Goal: Information Seeking & Learning: Learn about a topic

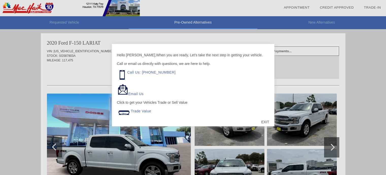
scroll to position [415, 0]
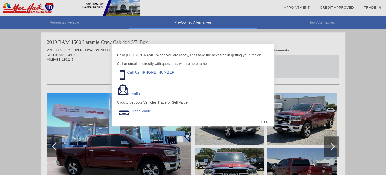
click at [263, 122] on div "EXIT" at bounding box center [265, 121] width 18 height 15
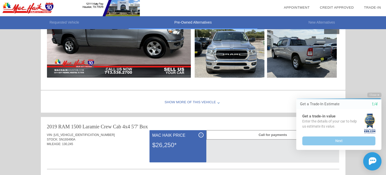
scroll to position [288, 0]
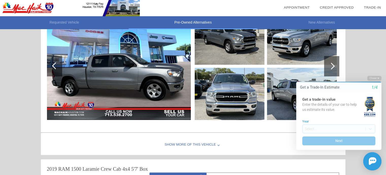
click at [260, 95] on img at bounding box center [229, 94] width 70 height 52
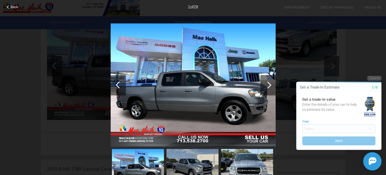
click at [252, 78] on div "Back 1 of 28" at bounding box center [193, 87] width 386 height 175
click at [376, 85] on icon "1/4" at bounding box center [374, 87] width 6 height 5
click at [351, 164] on div "Initial Toast" at bounding box center [335, 161] width 91 height 18
click at [376, 79] on button "Close" at bounding box center [374, 78] width 14 height 5
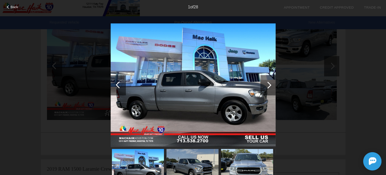
click at [54, 62] on div "Back 1 of 28" at bounding box center [193, 87] width 386 height 175
click at [197, 136] on div "Back 1 of 28" at bounding box center [193, 87] width 386 height 175
click at [197, 135] on div "Back 1 of 28" at bounding box center [193, 87] width 386 height 175
click at [51, 70] on div "Back 1 of 28" at bounding box center [193, 87] width 386 height 175
click at [267, 86] on div at bounding box center [267, 85] width 7 height 7
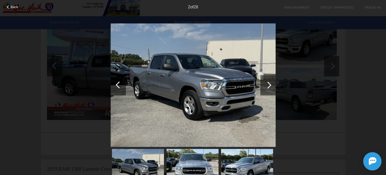
click at [265, 87] on div at bounding box center [267, 85] width 15 height 20
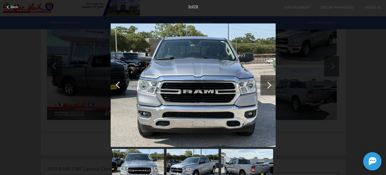
click at [265, 87] on div at bounding box center [267, 85] width 15 height 20
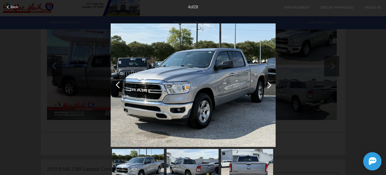
click at [265, 87] on div at bounding box center [267, 85] width 15 height 20
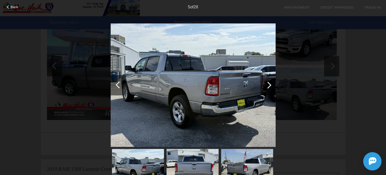
click at [265, 87] on div at bounding box center [267, 85] width 15 height 20
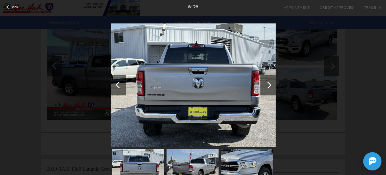
click at [265, 87] on div at bounding box center [267, 85] width 15 height 20
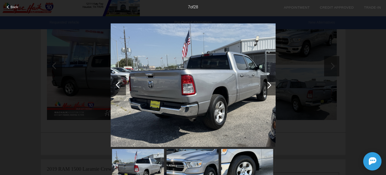
click at [265, 87] on div at bounding box center [267, 85] width 15 height 20
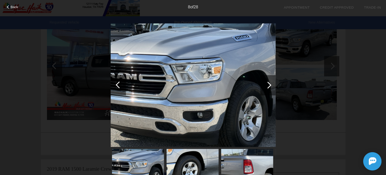
click at [265, 87] on div at bounding box center [267, 85] width 15 height 20
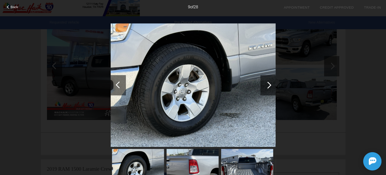
click at [267, 87] on div at bounding box center [267, 85] width 7 height 7
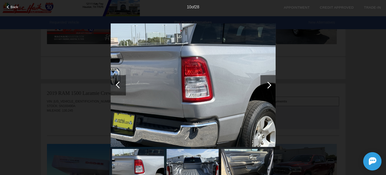
scroll to position [364, 0]
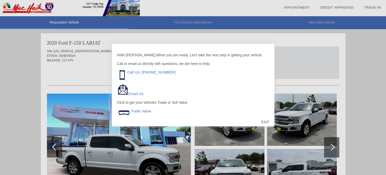
scroll to position [1, 0]
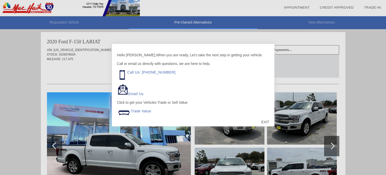
click at [269, 120] on div "EXIT" at bounding box center [265, 121] width 18 height 15
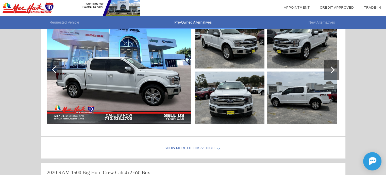
scroll to position [0, 0]
click at [159, 95] on img at bounding box center [119, 69] width 144 height 107
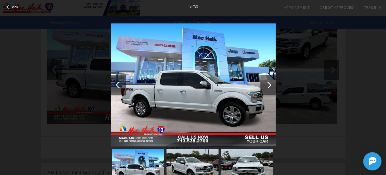
click at [268, 84] on div at bounding box center [267, 85] width 7 height 7
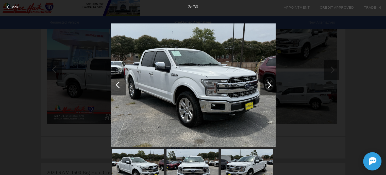
click at [267, 84] on div at bounding box center [267, 85] width 7 height 7
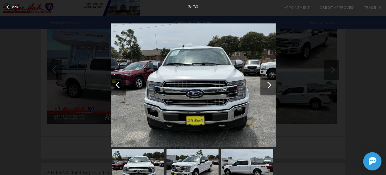
click at [267, 84] on div at bounding box center [267, 85] width 7 height 7
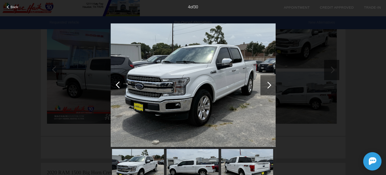
click at [267, 84] on div at bounding box center [267, 85] width 7 height 7
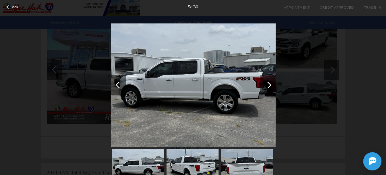
click at [267, 84] on div at bounding box center [267, 85] width 7 height 7
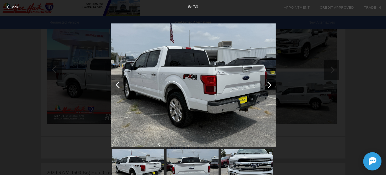
click at [267, 84] on div at bounding box center [267, 85] width 7 height 7
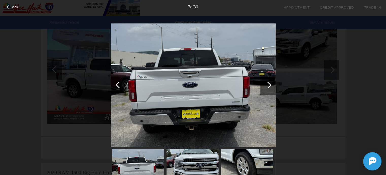
click at [268, 84] on div at bounding box center [267, 85] width 7 height 7
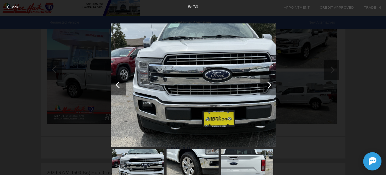
click at [268, 84] on div at bounding box center [267, 85] width 7 height 7
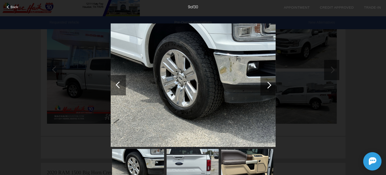
click at [268, 84] on div at bounding box center [267, 85] width 7 height 7
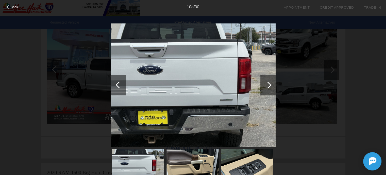
click at [268, 84] on div at bounding box center [267, 85] width 7 height 7
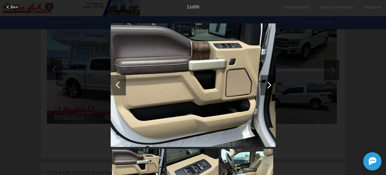
click at [268, 84] on div at bounding box center [267, 85] width 7 height 7
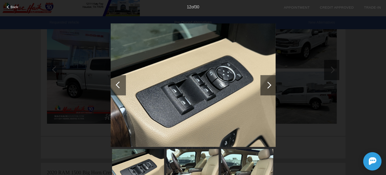
click at [268, 84] on div at bounding box center [267, 85] width 7 height 7
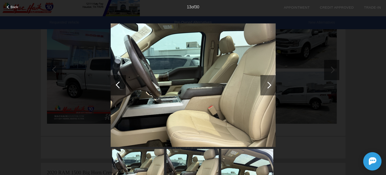
click at [268, 84] on div at bounding box center [267, 85] width 7 height 7
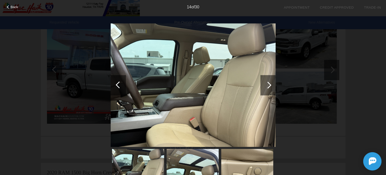
click at [268, 84] on div at bounding box center [267, 85] width 7 height 7
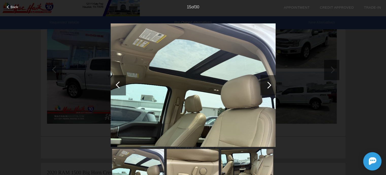
click at [268, 84] on div at bounding box center [267, 85] width 7 height 7
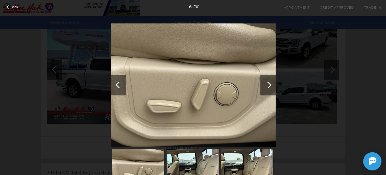
click at [268, 84] on div at bounding box center [267, 85] width 7 height 7
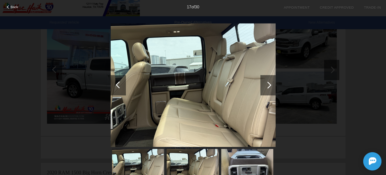
click at [268, 84] on div at bounding box center [267, 85] width 7 height 7
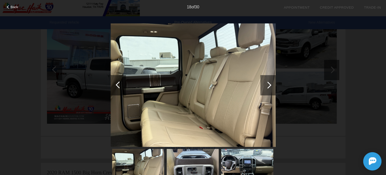
click at [268, 84] on div at bounding box center [267, 85] width 7 height 7
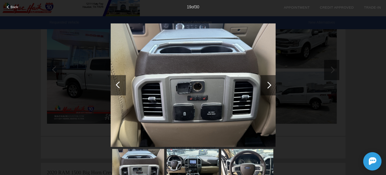
click at [271, 86] on div at bounding box center [267, 85] width 15 height 20
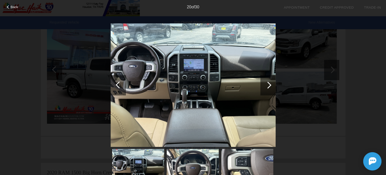
click at [271, 86] on div at bounding box center [267, 85] width 15 height 20
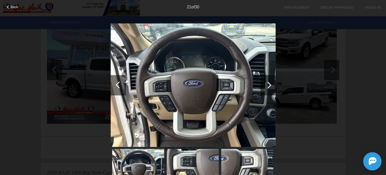
click at [271, 86] on div at bounding box center [267, 85] width 15 height 20
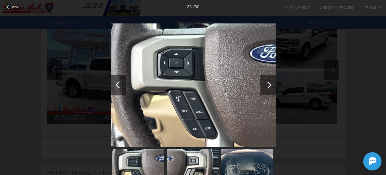
click at [271, 86] on div at bounding box center [267, 85] width 15 height 20
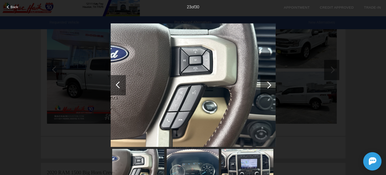
click at [271, 86] on div at bounding box center [267, 85] width 15 height 20
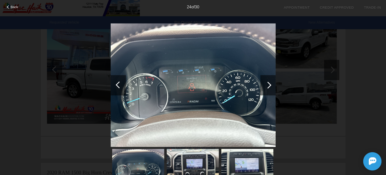
click at [271, 86] on div at bounding box center [267, 85] width 15 height 20
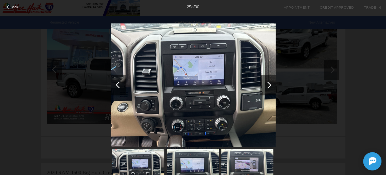
click at [271, 86] on div at bounding box center [267, 85] width 15 height 20
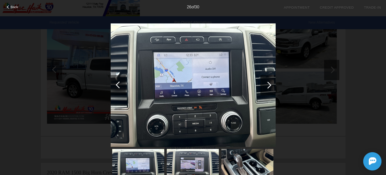
click at [271, 86] on div at bounding box center [267, 85] width 15 height 20
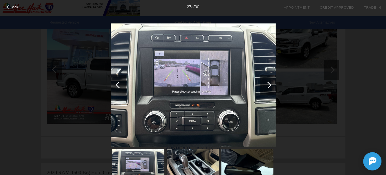
click at [119, 79] on div at bounding box center [118, 85] width 15 height 20
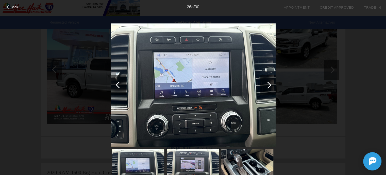
click at [273, 83] on div at bounding box center [267, 85] width 15 height 20
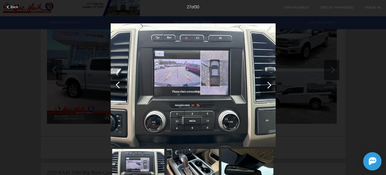
click at [273, 83] on div at bounding box center [267, 85] width 15 height 20
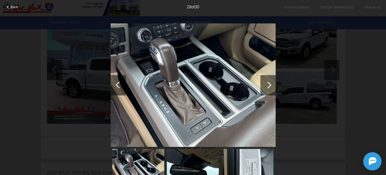
click at [273, 83] on div at bounding box center [267, 85] width 15 height 20
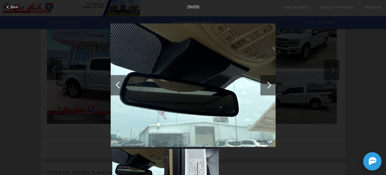
click at [273, 83] on div at bounding box center [267, 85] width 15 height 20
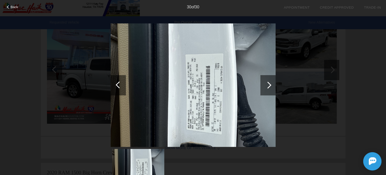
click at [273, 83] on div at bounding box center [267, 85] width 15 height 20
click at [270, 84] on div at bounding box center [267, 85] width 15 height 20
click at [270, 84] on div at bounding box center [267, 85] width 7 height 7
click at [269, 84] on div at bounding box center [267, 85] width 7 height 7
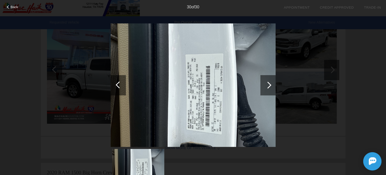
click at [115, 80] on div at bounding box center [118, 85] width 15 height 20
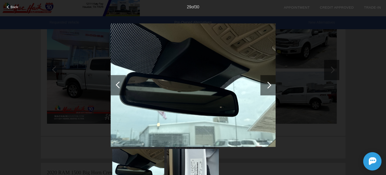
click at [115, 80] on div at bounding box center [118, 85] width 15 height 20
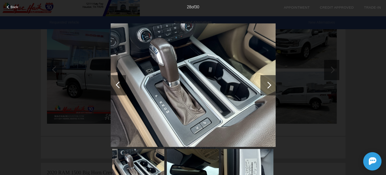
click at [115, 80] on div at bounding box center [118, 85] width 15 height 20
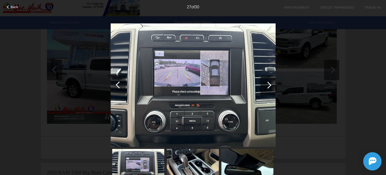
click at [115, 80] on div at bounding box center [118, 85] width 15 height 20
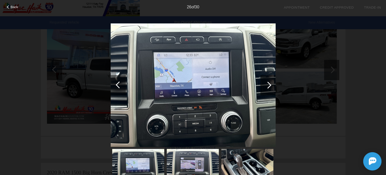
click at [115, 80] on div at bounding box center [118, 85] width 15 height 20
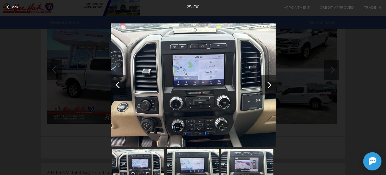
click at [115, 80] on div at bounding box center [118, 85] width 15 height 20
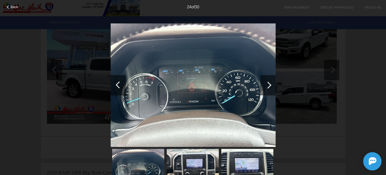
click at [115, 80] on div at bounding box center [118, 85] width 15 height 20
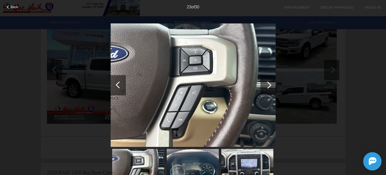
click at [189, 174] on img at bounding box center [192, 168] width 52 height 39
click at [190, 169] on img at bounding box center [192, 168] width 52 height 39
click at [239, 160] on img at bounding box center [247, 168] width 52 height 39
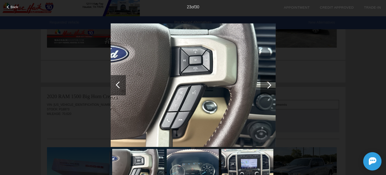
scroll to position [128, 0]
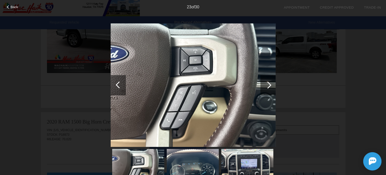
click at [95, 129] on div "Back 23 of 30" at bounding box center [193, 87] width 386 height 175
click at [367, 116] on div "Back 23 of 30" at bounding box center [193, 87] width 386 height 175
click at [315, 87] on div "Back 23 of 30" at bounding box center [193, 87] width 386 height 175
click at [248, 82] on img at bounding box center [193, 85] width 165 height 124
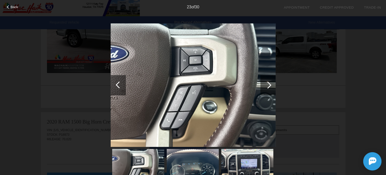
click at [273, 82] on div at bounding box center [267, 85] width 15 height 20
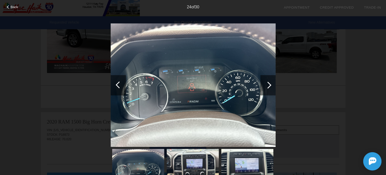
click at [270, 85] on div at bounding box center [267, 85] width 7 height 7
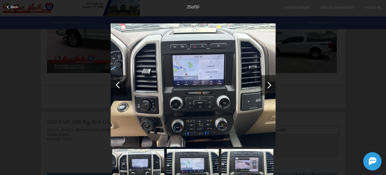
click at [270, 85] on div at bounding box center [267, 85] width 7 height 7
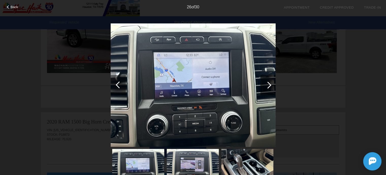
click at [270, 85] on div at bounding box center [267, 85] width 7 height 7
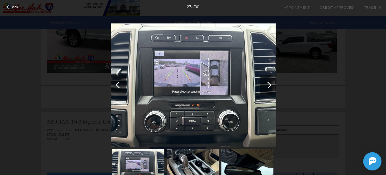
click at [270, 85] on div at bounding box center [267, 85] width 7 height 7
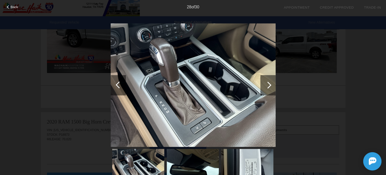
click at [270, 85] on div at bounding box center [267, 85] width 7 height 7
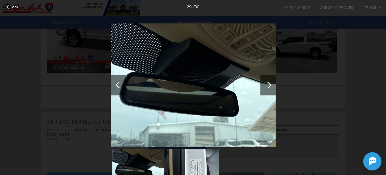
click at [271, 85] on div at bounding box center [267, 85] width 15 height 20
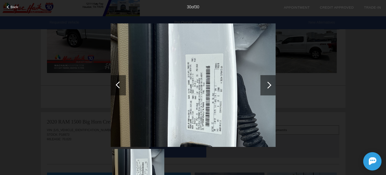
click at [271, 85] on div at bounding box center [267, 85] width 15 height 20
click at [269, 85] on div at bounding box center [267, 85] width 7 height 7
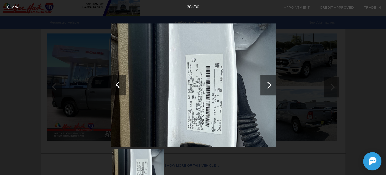
scroll to position [305, 0]
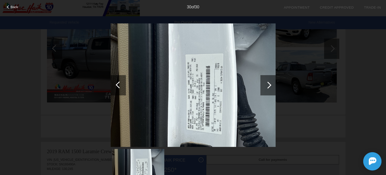
click at [78, 105] on div "Back 30 of 30" at bounding box center [193, 87] width 386 height 175
click at [63, 117] on div "Back 30 of 30" at bounding box center [193, 87] width 386 height 175
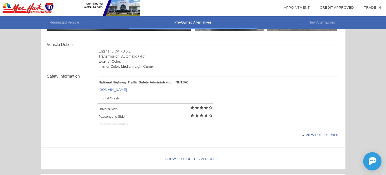
scroll to position [179, 0]
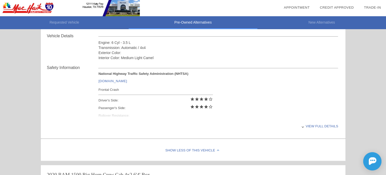
click at [313, 125] on div "View full details" at bounding box center [218, 126] width 240 height 12
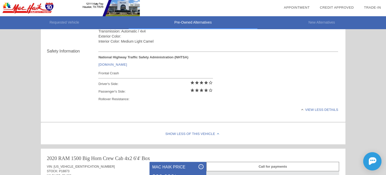
scroll to position [204, 0]
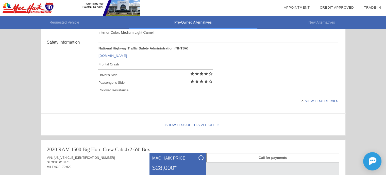
click at [331, 99] on div "View less details" at bounding box center [218, 101] width 240 height 12
click at [331, 99] on div "View full details" at bounding box center [218, 101] width 240 height 12
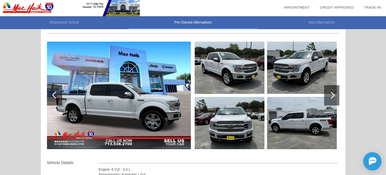
scroll to position [0, 0]
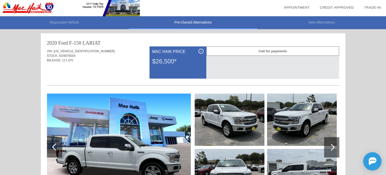
click at [334, 146] on div at bounding box center [331, 147] width 15 height 20
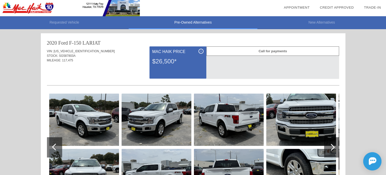
click at [334, 146] on div at bounding box center [331, 147] width 15 height 20
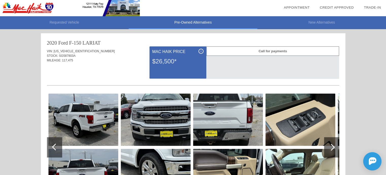
click at [334, 146] on div at bounding box center [331, 147] width 15 height 20
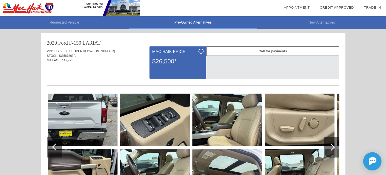
click at [334, 146] on div at bounding box center [331, 147] width 15 height 20
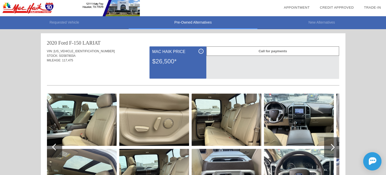
click at [334, 146] on div at bounding box center [331, 147] width 15 height 20
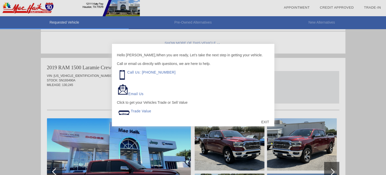
scroll to position [389, 0]
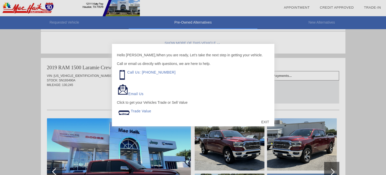
click at [266, 122] on div "EXIT" at bounding box center [265, 121] width 18 height 15
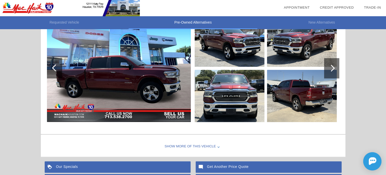
scroll to position [491, 0]
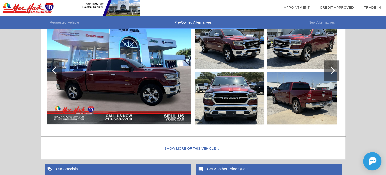
click at [207, 147] on div "Show More of this Vehicle" at bounding box center [193, 149] width 304 height 20
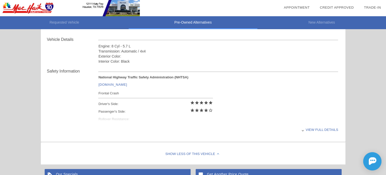
scroll to position [592, 0]
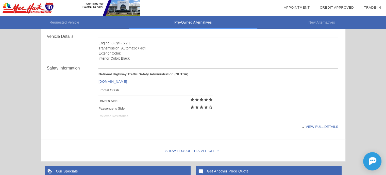
click at [328, 129] on div "View full details" at bounding box center [218, 126] width 240 height 12
click at [328, 125] on div "View less details" at bounding box center [218, 126] width 240 height 12
click at [328, 125] on div "View full details" at bounding box center [218, 126] width 240 height 12
click at [328, 125] on div "View less details" at bounding box center [218, 126] width 240 height 12
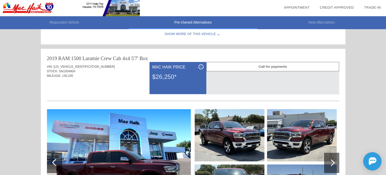
scroll to position [389, 0]
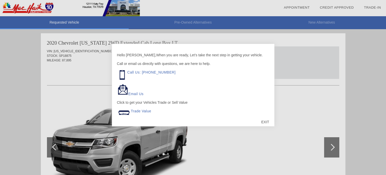
click at [264, 121] on div "EXIT" at bounding box center [265, 121] width 18 height 15
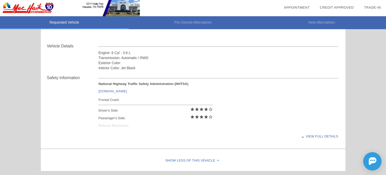
scroll to position [177, 0]
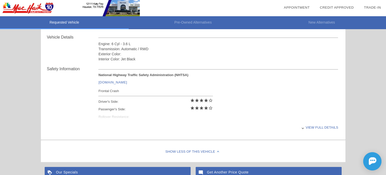
click at [320, 126] on div "View full details" at bounding box center [218, 127] width 240 height 12
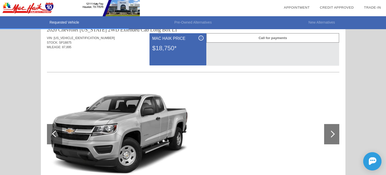
scroll to position [0, 0]
